Goal: Task Accomplishment & Management: Manage account settings

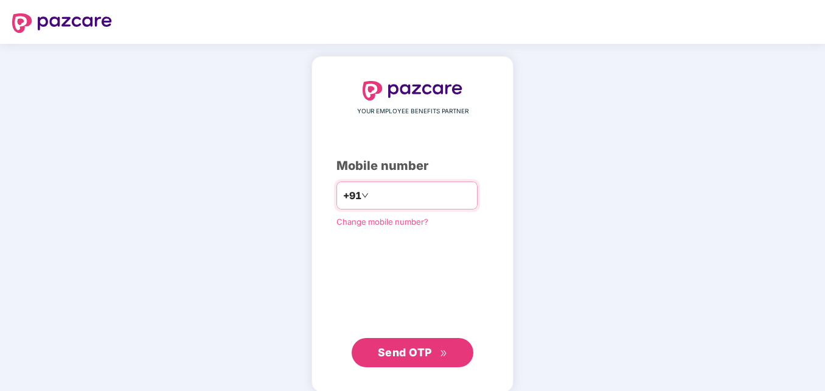
type input "**********"
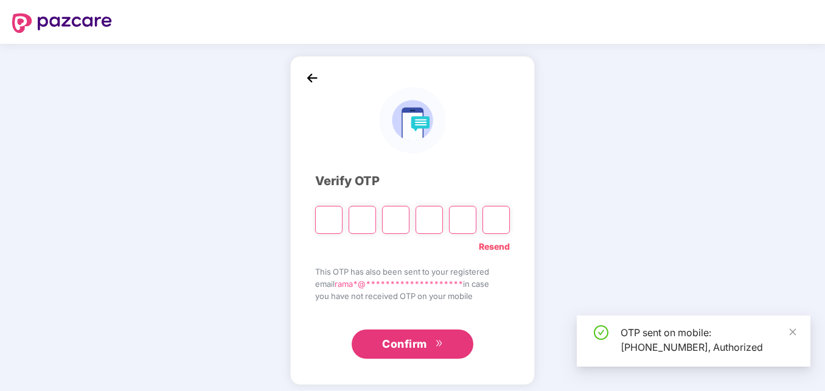
click at [400, 341] on span "Confirm" at bounding box center [404, 343] width 45 height 17
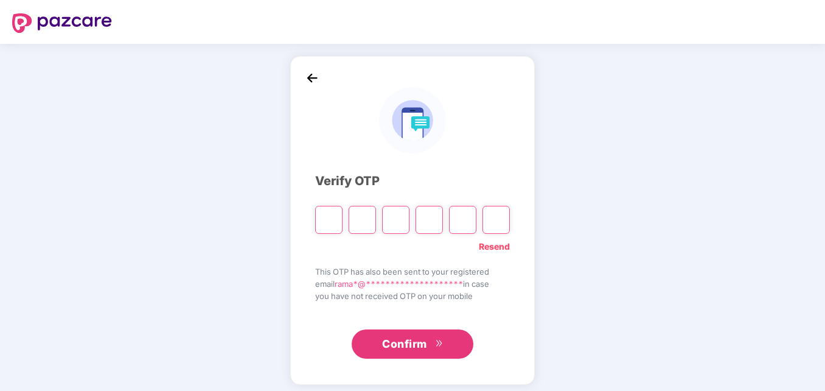
click at [335, 217] on input "Please enter verification code. Digit 1" at bounding box center [328, 220] width 27 height 28
paste input "*"
type input "*"
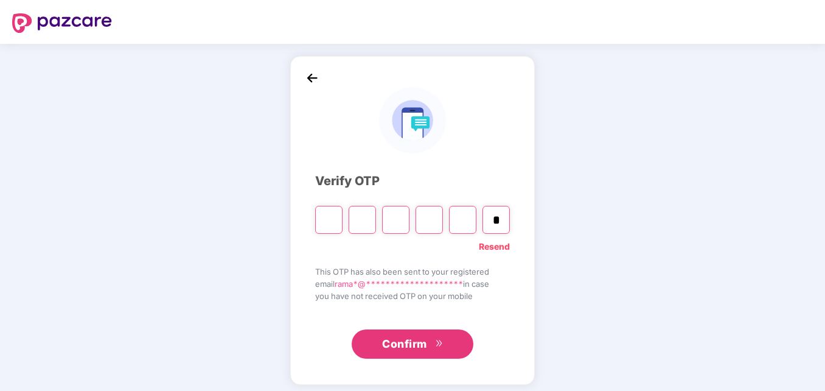
type input "*"
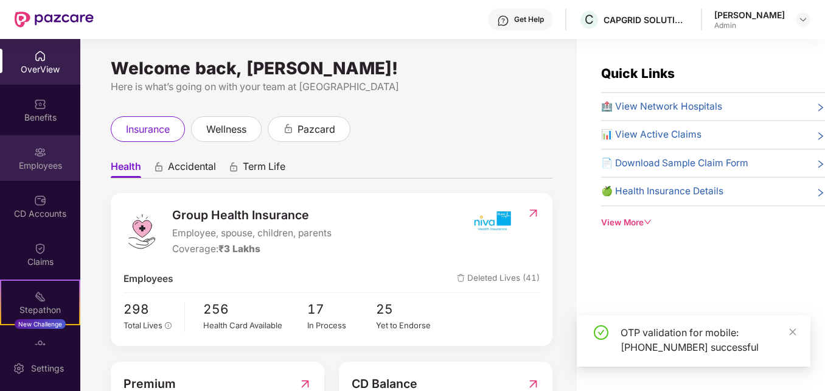
click at [43, 161] on div "Employees" at bounding box center [40, 165] width 80 height 12
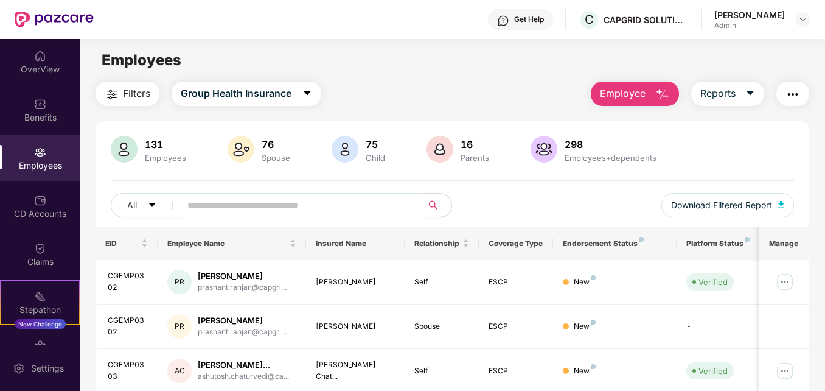
click at [246, 210] on input "text" at bounding box center [296, 205] width 218 height 18
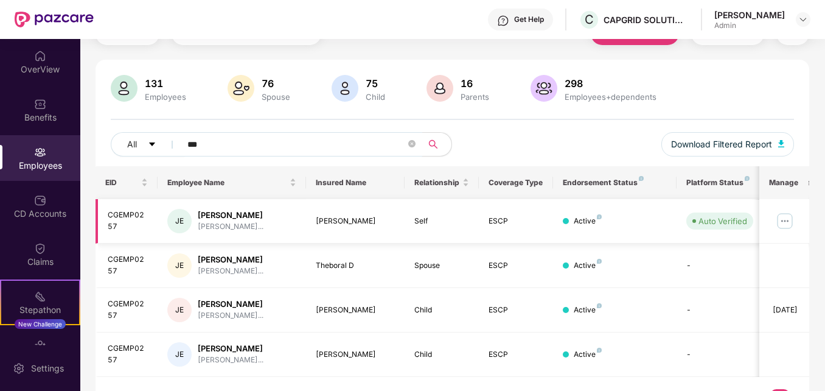
scroll to position [91, 0]
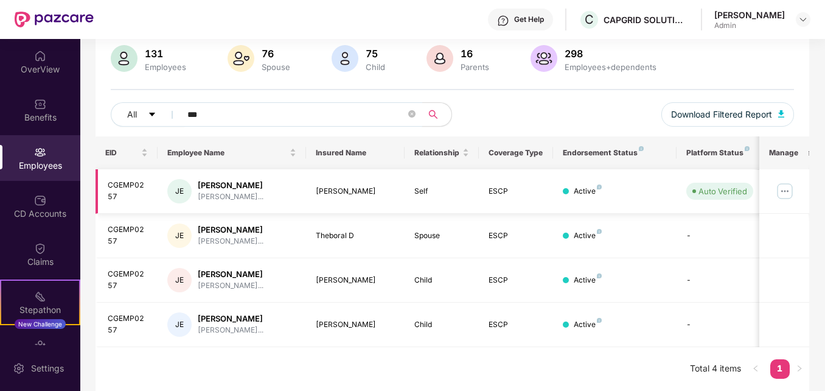
type input "***"
click at [781, 189] on img at bounding box center [784, 190] width 19 height 19
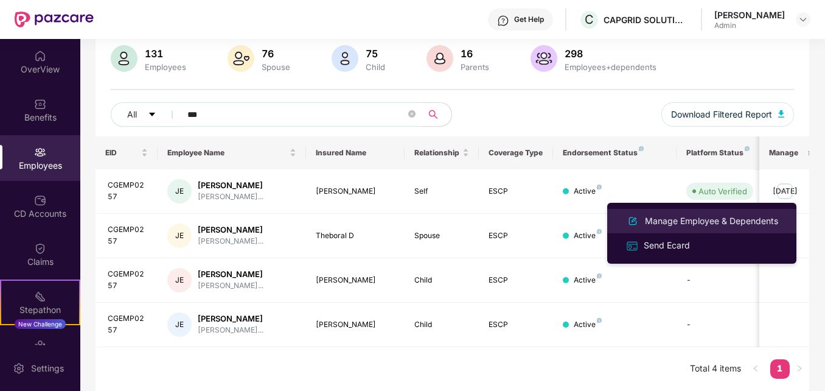
click at [680, 223] on div "Manage Employee & Dependents" at bounding box center [711, 220] width 138 height 13
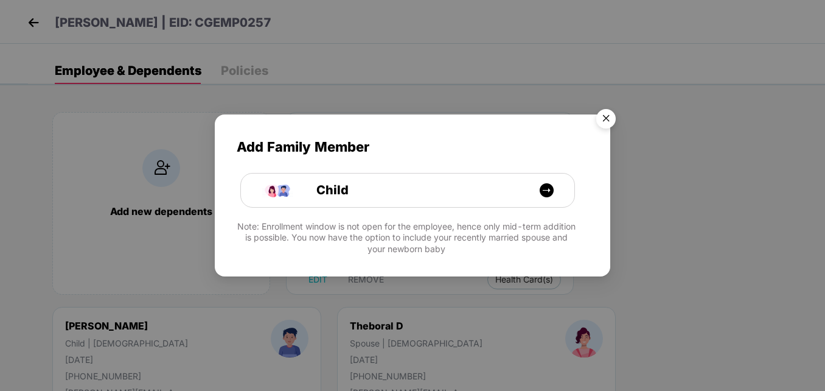
click at [606, 120] on img "Close" at bounding box center [606, 120] width 34 height 34
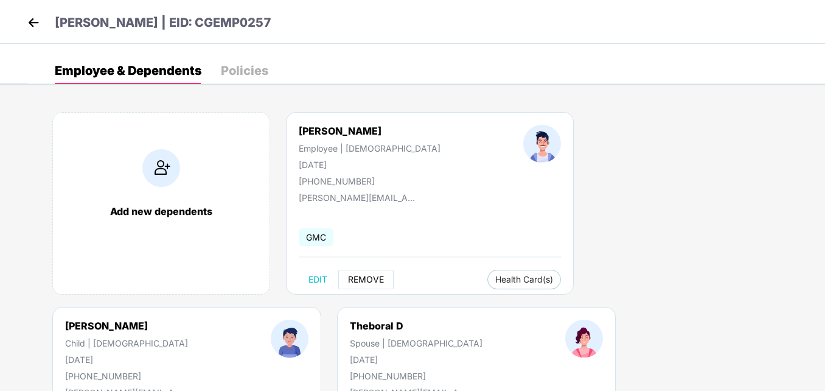
click at [359, 281] on span "REMOVE" at bounding box center [366, 279] width 36 height 10
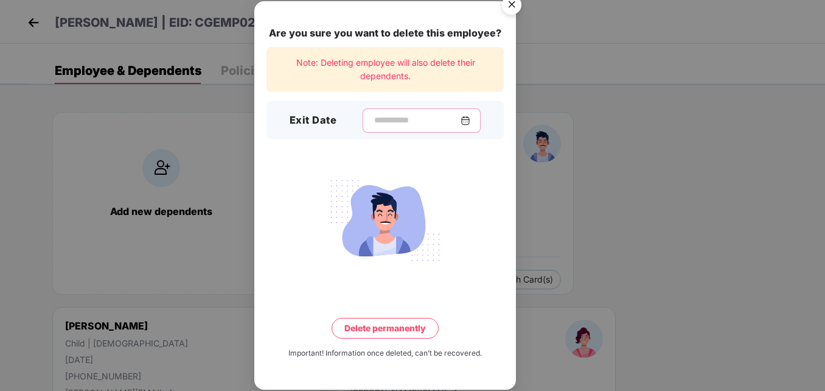
click at [373, 118] on input at bounding box center [417, 120] width 88 height 13
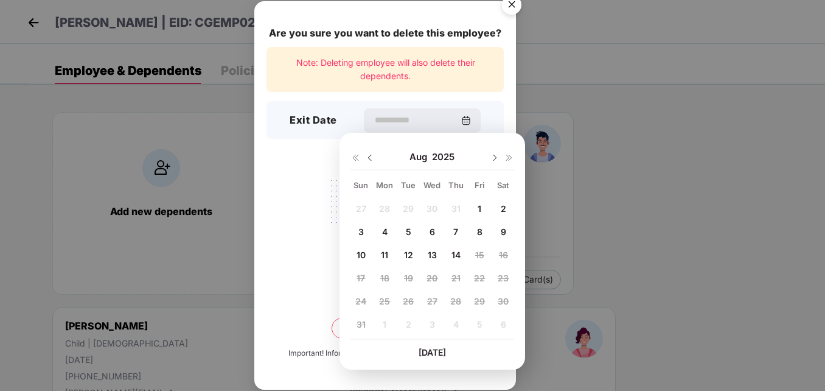
click at [456, 248] on div "14" at bounding box center [455, 255] width 18 height 18
type input "**********"
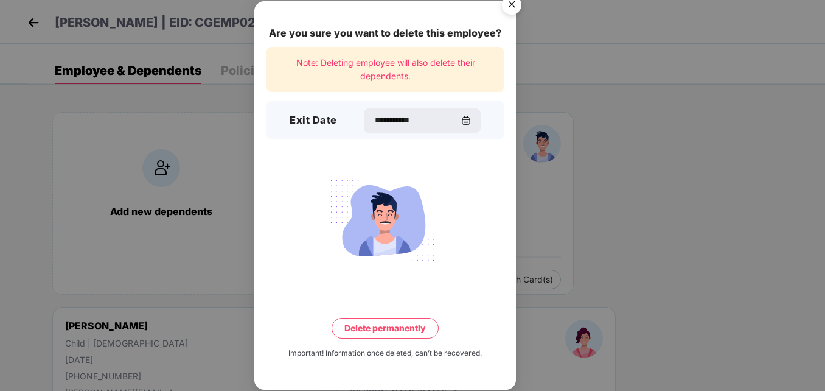
click at [385, 333] on button "Delete permanently" at bounding box center [385, 328] width 107 height 21
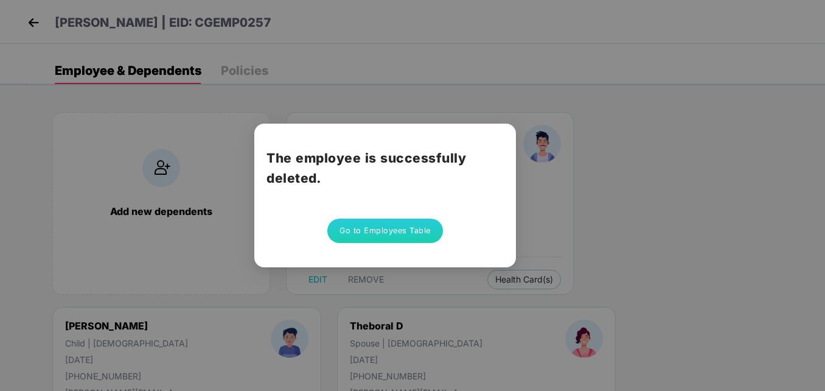
click at [371, 234] on button "Go to Employees Table" at bounding box center [385, 230] width 116 height 24
